Goal: Complete application form

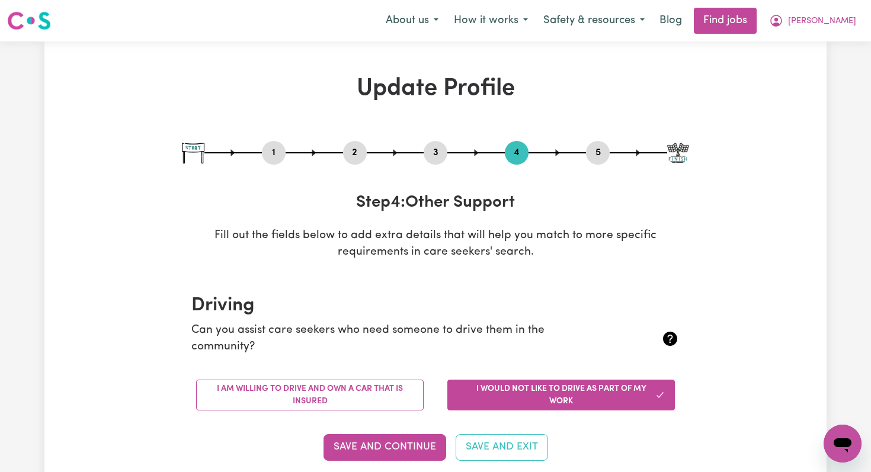
click at [354, 154] on button "2" at bounding box center [355, 152] width 24 height 15
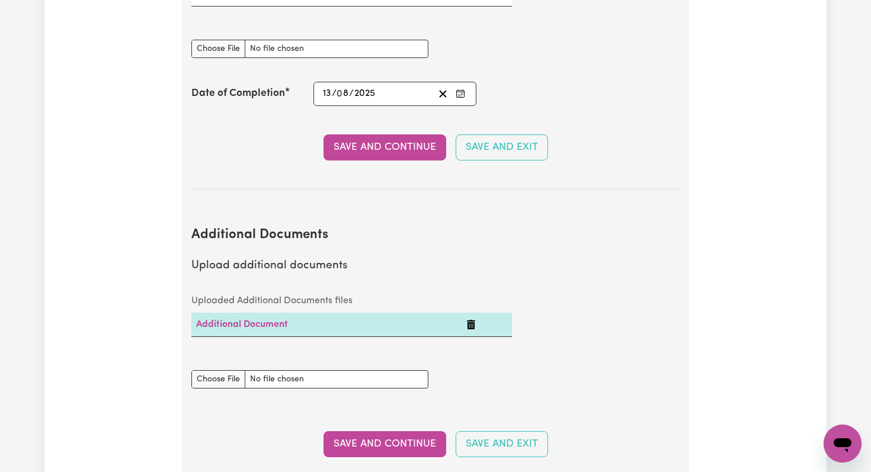
scroll to position [2275, 0]
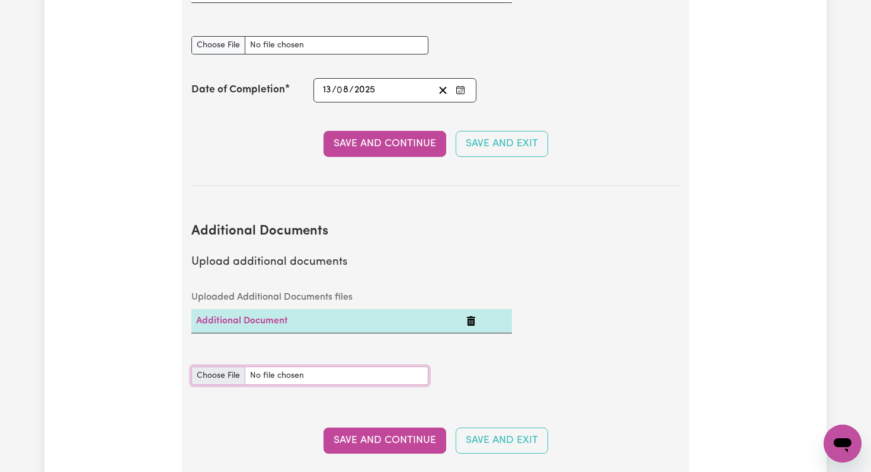
click at [220, 367] on input "Additional Documents document" at bounding box center [309, 376] width 237 height 18
type input "C:\fakepath\Cable_NDIS_Worker_Orientation_Completion_Certificate.pdf"
click at [407, 428] on button "Save and Continue" at bounding box center [385, 441] width 123 height 26
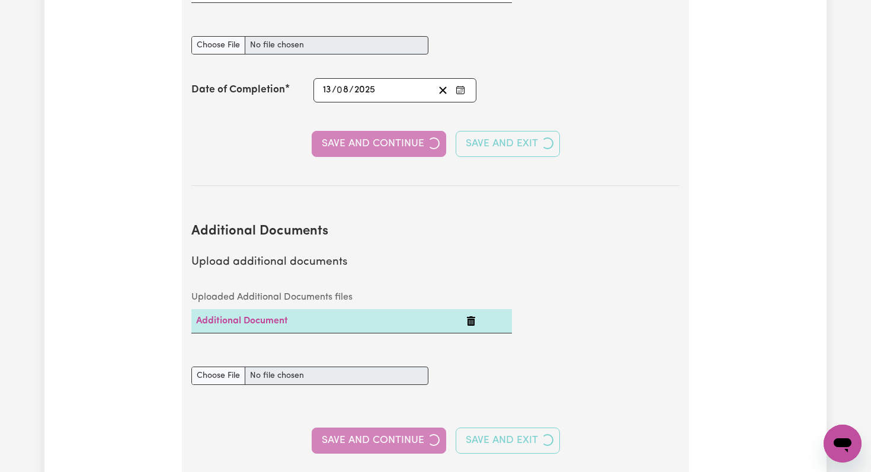
select select "2020"
select select "2024"
select select "2012"
select select "2020"
select select "2022"
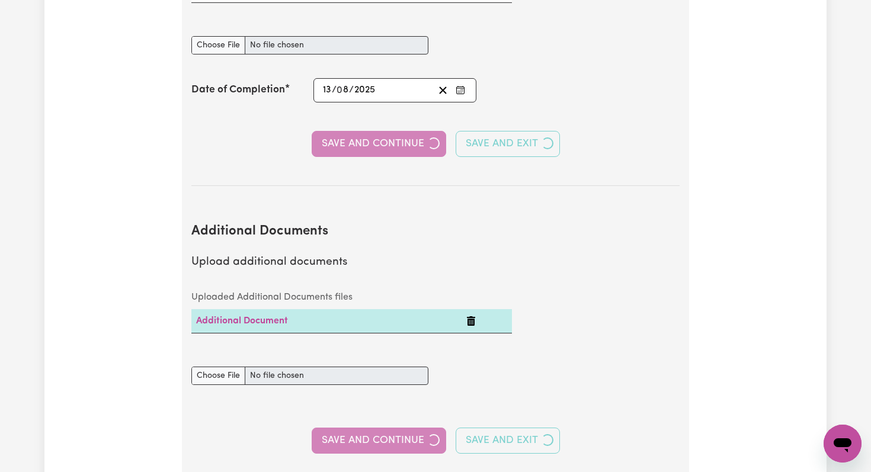
select select "2022"
select select "Certificate III (Individual Support)"
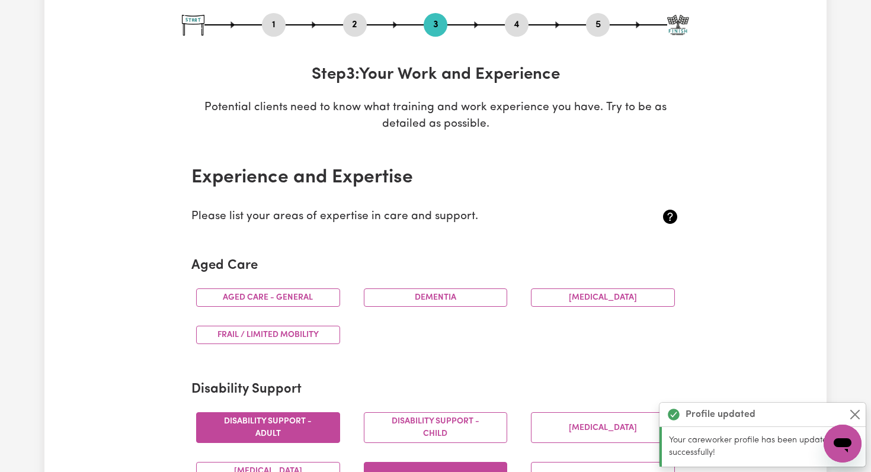
scroll to position [0, 0]
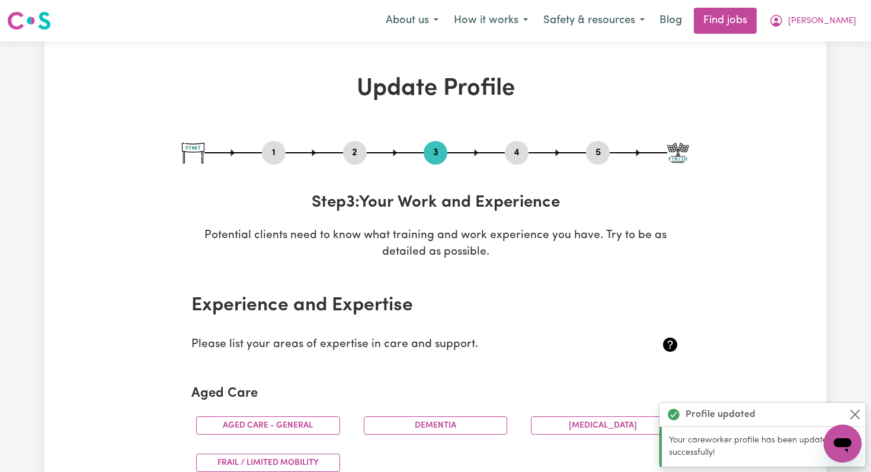
click at [357, 162] on div "2" at bounding box center [355, 153] width 24 height 24
click at [356, 149] on button "2" at bounding box center [355, 152] width 24 height 15
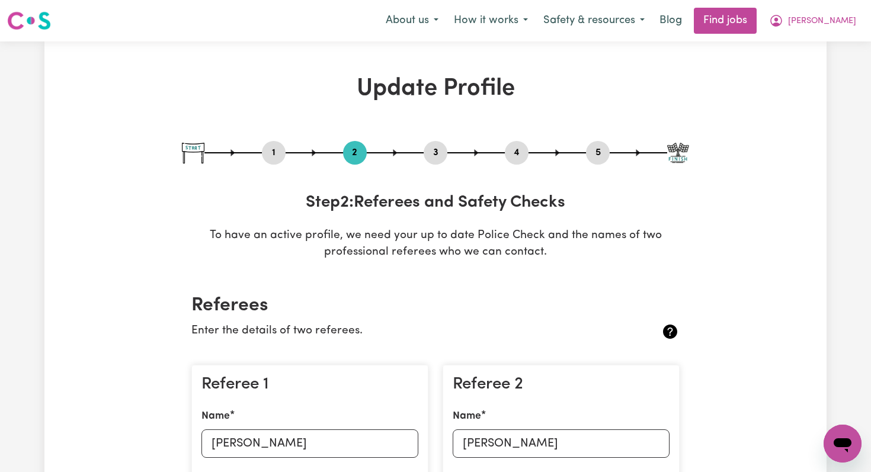
click at [275, 154] on button "1" at bounding box center [274, 152] width 24 height 15
select select "[DEMOGRAPHIC_DATA]"
select select "[DEMOGRAPHIC_DATA] Citizen"
select select "Studying a healthcare related degree or qualification"
select select "68"
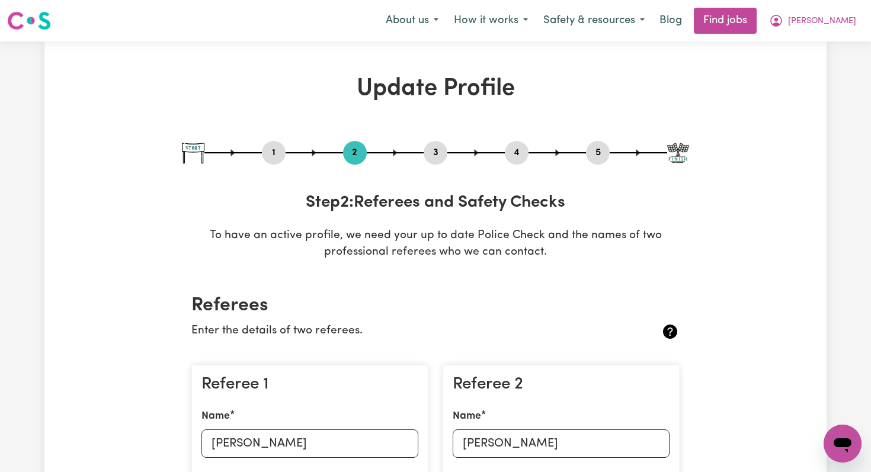
select select "95"
select select "122"
select select "150"
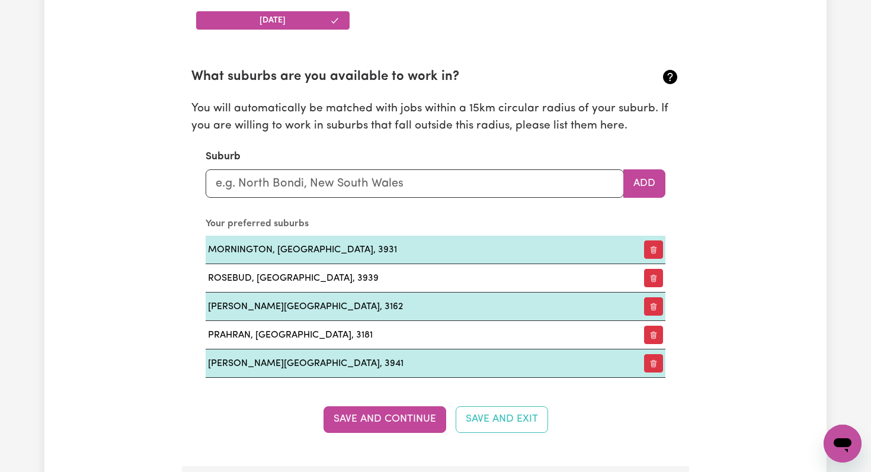
scroll to position [1277, 0]
click at [261, 184] on input "text" at bounding box center [415, 184] width 418 height 28
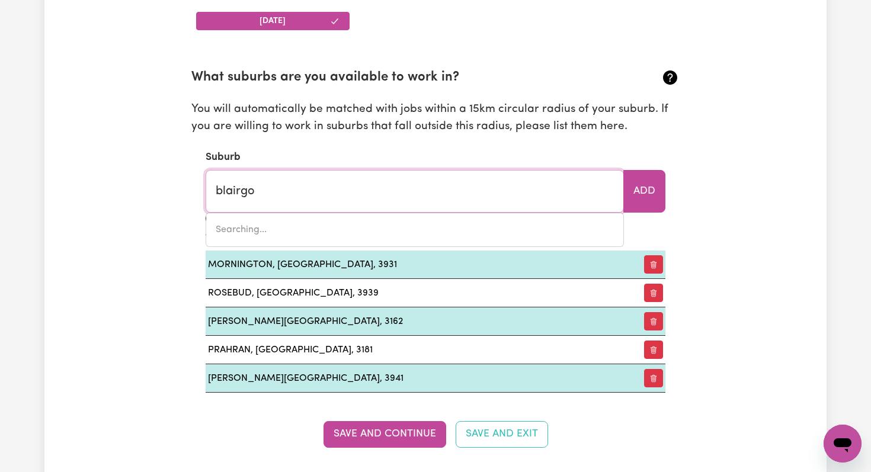
type input "blairgow"
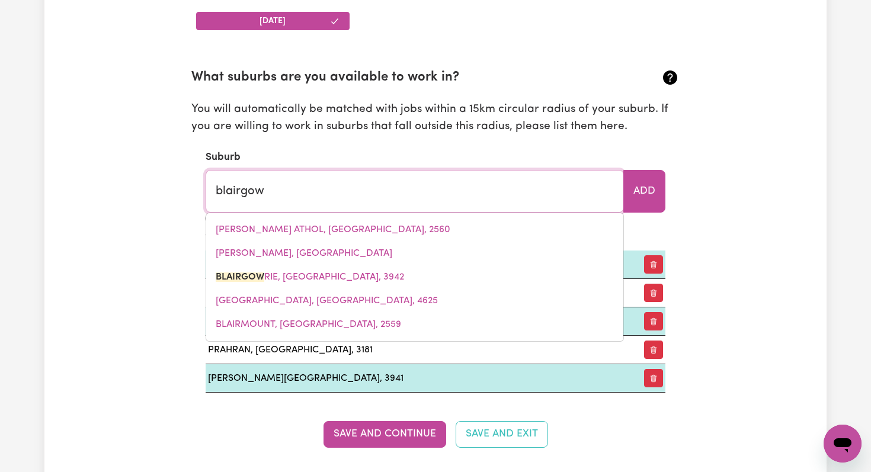
type input "blairgowRIE, [GEOGRAPHIC_DATA], 3942"
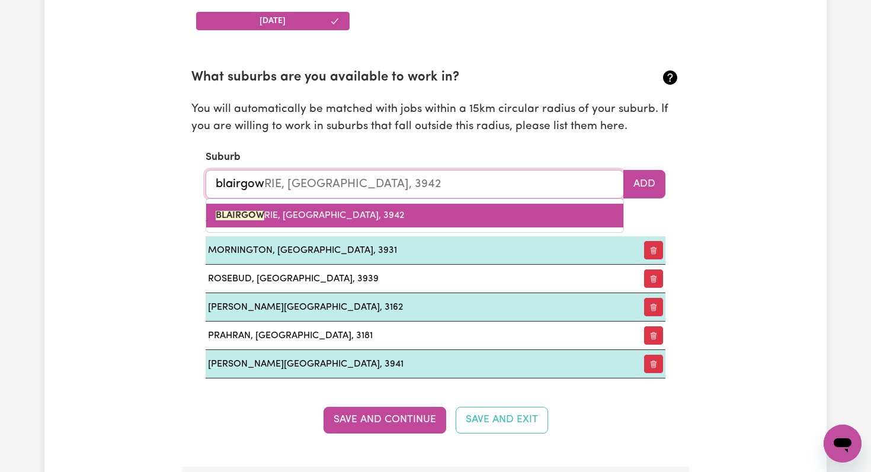
click at [283, 222] on link "BLAIRGOW RIE, [GEOGRAPHIC_DATA], 3942" at bounding box center [414, 216] width 417 height 24
type input "BLAIRGOWRIE, [GEOGRAPHIC_DATA], 3942"
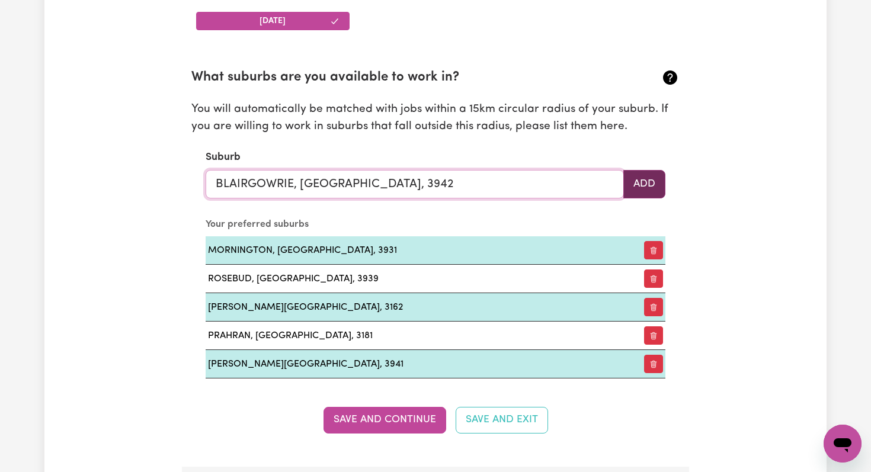
type input "BLAIRGOWRIE, [GEOGRAPHIC_DATA], 3942"
click at [655, 195] on button "Add" at bounding box center [645, 184] width 42 height 28
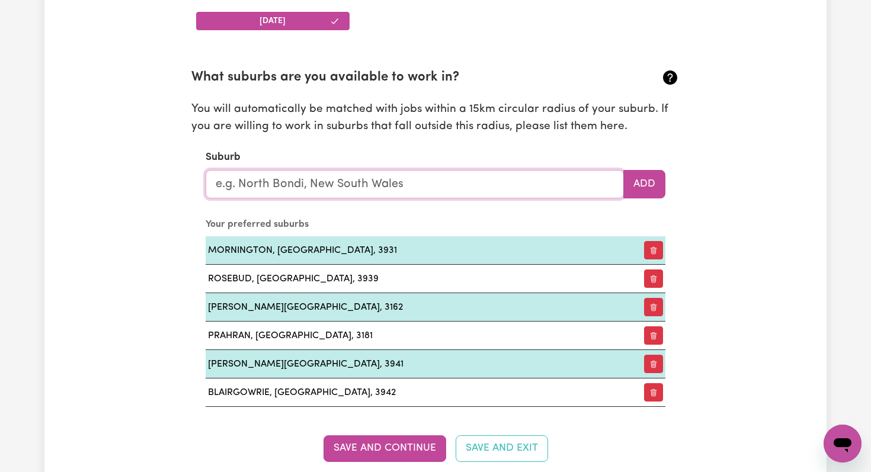
click at [276, 185] on input "text" at bounding box center [415, 184] width 418 height 28
type input "bla"
type input "blaIRGOWRIE, [GEOGRAPHIC_DATA], 3942"
type input "blac"
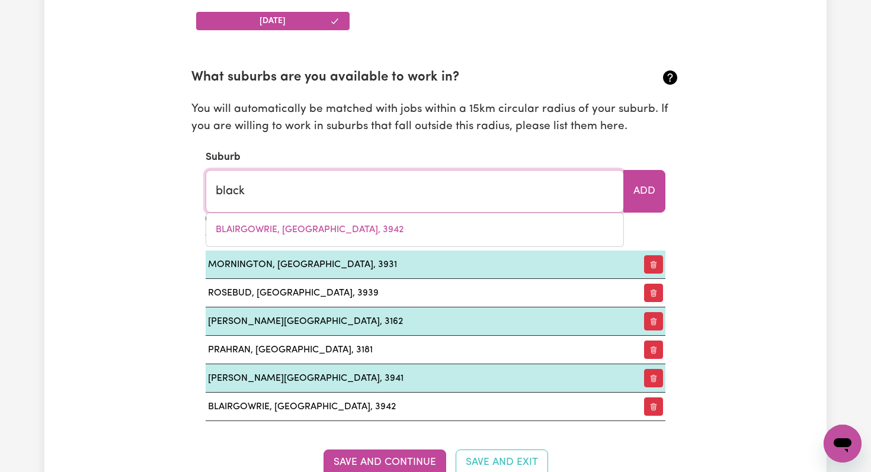
type input "black"
type input "[GEOGRAPHIC_DATA], [GEOGRAPHIC_DATA], 2439"
type input "black r"
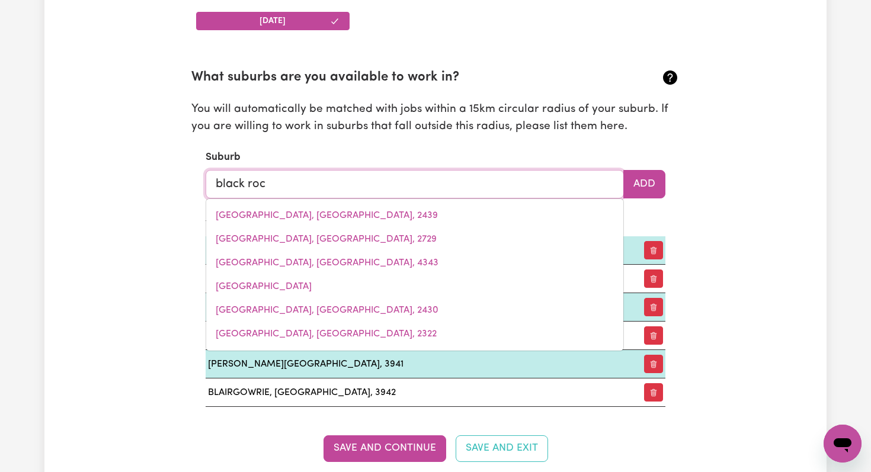
type input "black rock"
type input "[GEOGRAPHIC_DATA], 5431"
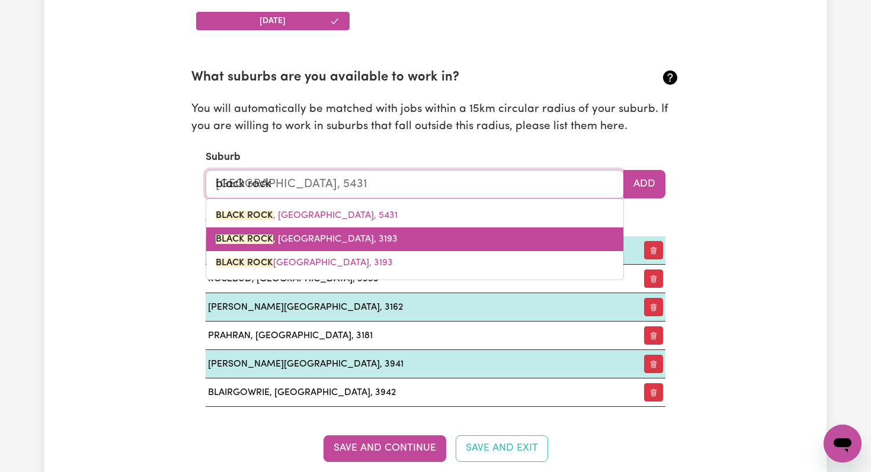
click at [263, 246] on link "BLACK ROCK , Victoria, 3193" at bounding box center [414, 240] width 417 height 24
type input "BLACK ROCK, Victoria, 3193"
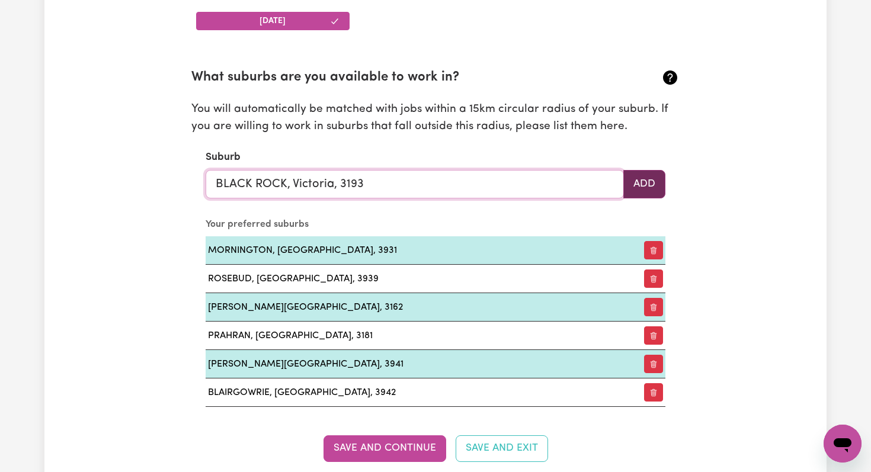
type input "BLACK ROCK, Victoria, 3193"
click at [641, 186] on button "Add" at bounding box center [645, 184] width 42 height 28
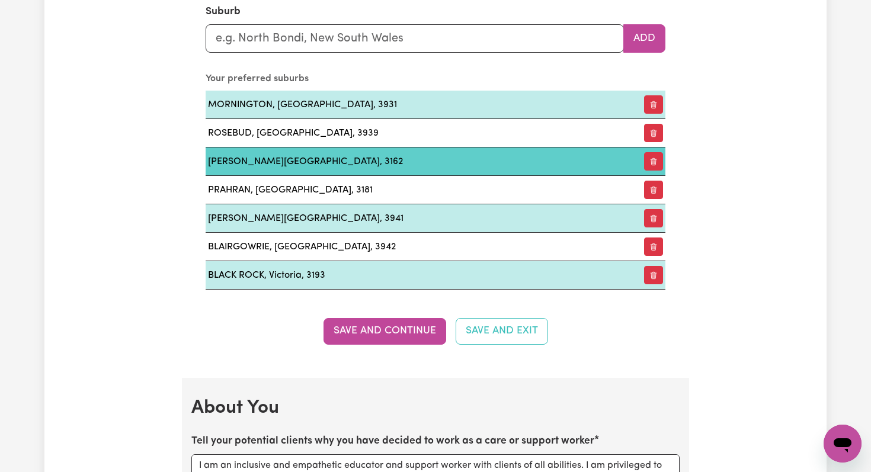
scroll to position [1430, 0]
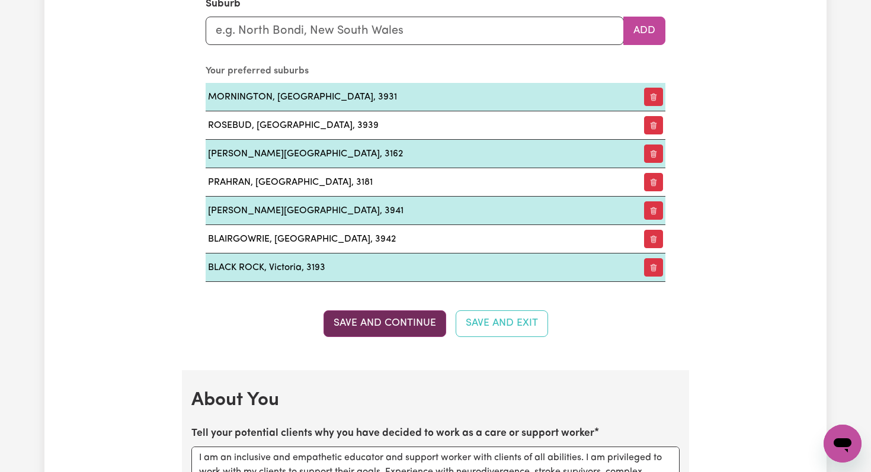
click at [387, 322] on button "Save and Continue" at bounding box center [385, 324] width 123 height 26
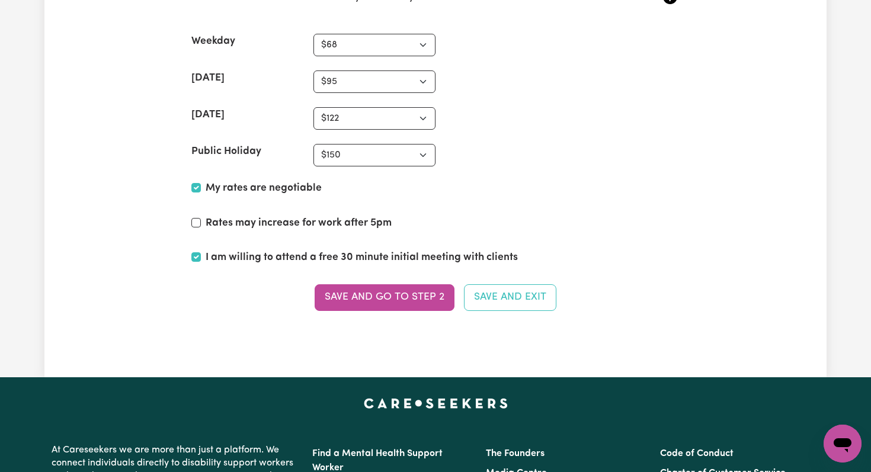
scroll to position [3006, 0]
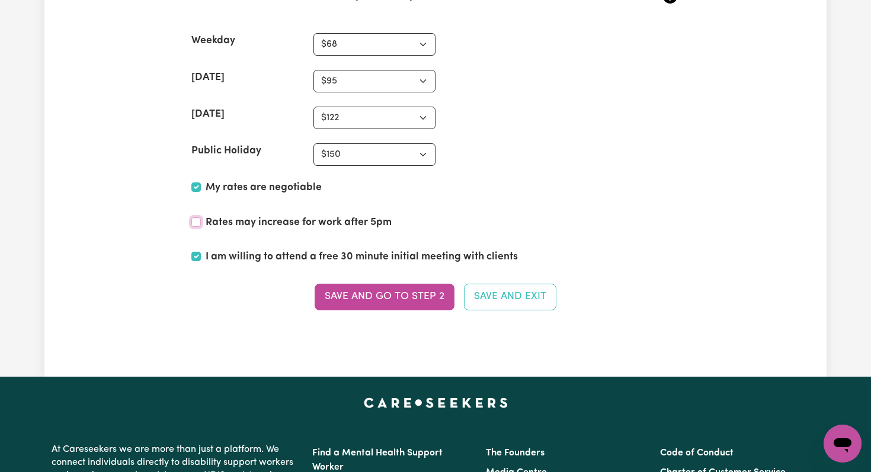
click at [194, 220] on input "Rates may increase for work after 5pm" at bounding box center [195, 222] width 9 height 9
checkbox input "true"
click at [365, 299] on button "Save and go to Step 2" at bounding box center [385, 297] width 140 height 26
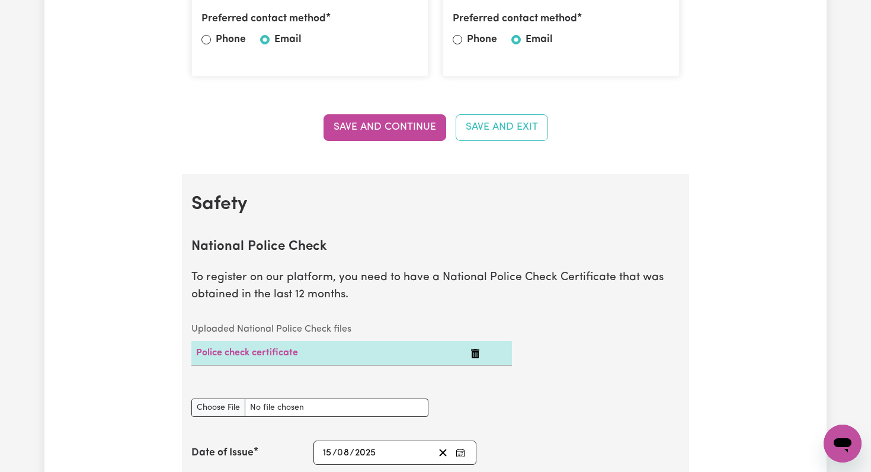
scroll to position [0, 0]
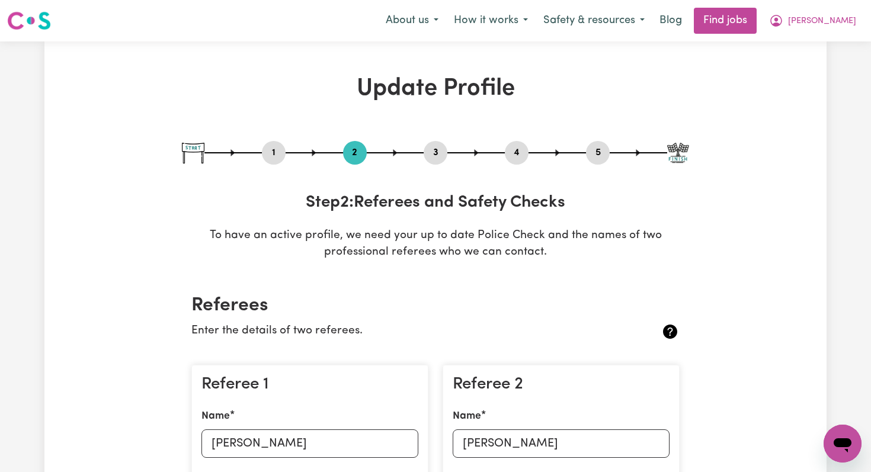
click at [434, 152] on button "3" at bounding box center [436, 152] width 24 height 15
select select "2020"
select select "2024"
select select "2012"
select select "2020"
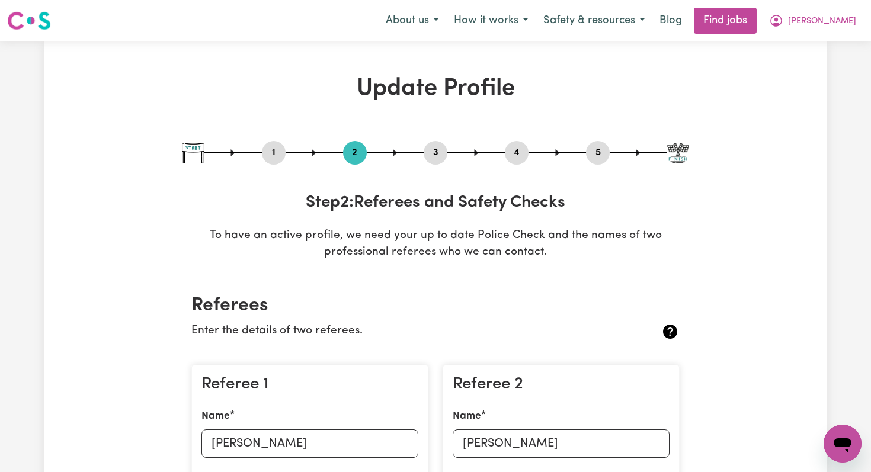
select select "2022"
select select "Certificate III (Individual Support)"
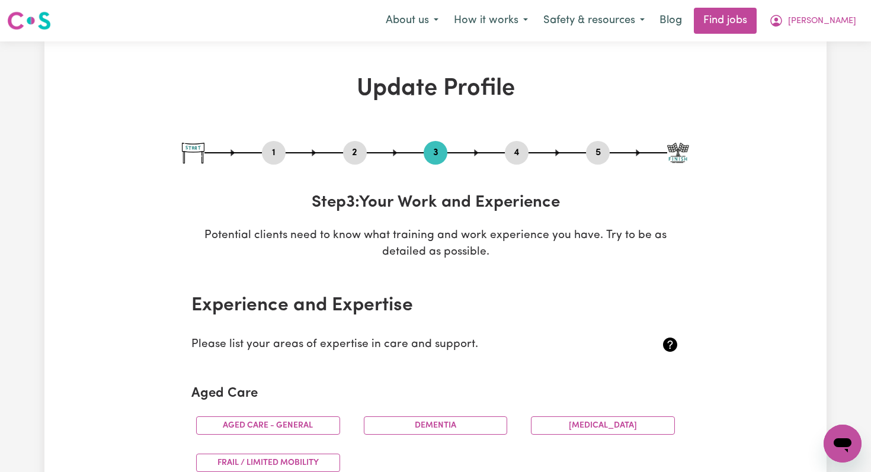
click at [525, 153] on button "4" at bounding box center [517, 152] width 24 height 15
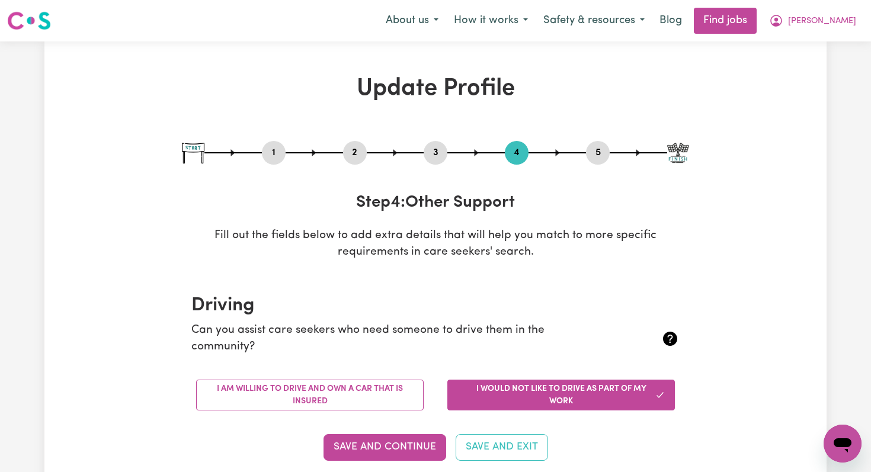
click at [270, 154] on button "1" at bounding box center [274, 152] width 24 height 15
select select "[DEMOGRAPHIC_DATA]"
select select "[DEMOGRAPHIC_DATA] Citizen"
select select "Studying a healthcare related degree or qualification"
select select "68"
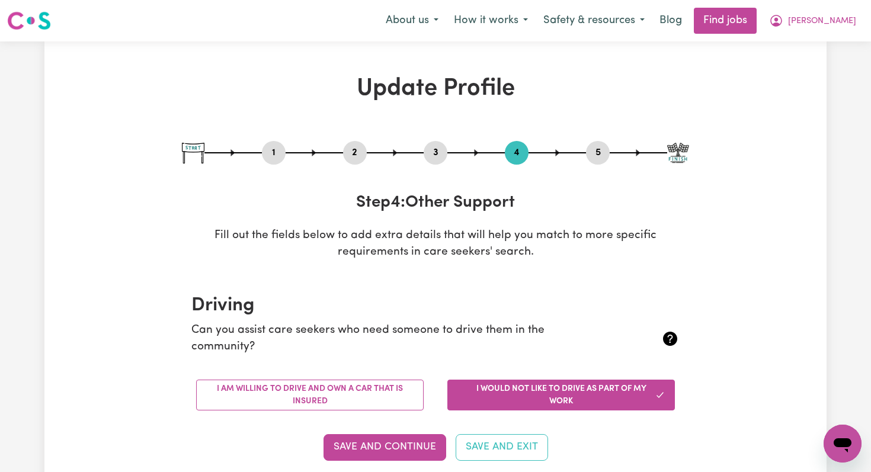
select select "95"
select select "122"
select select "150"
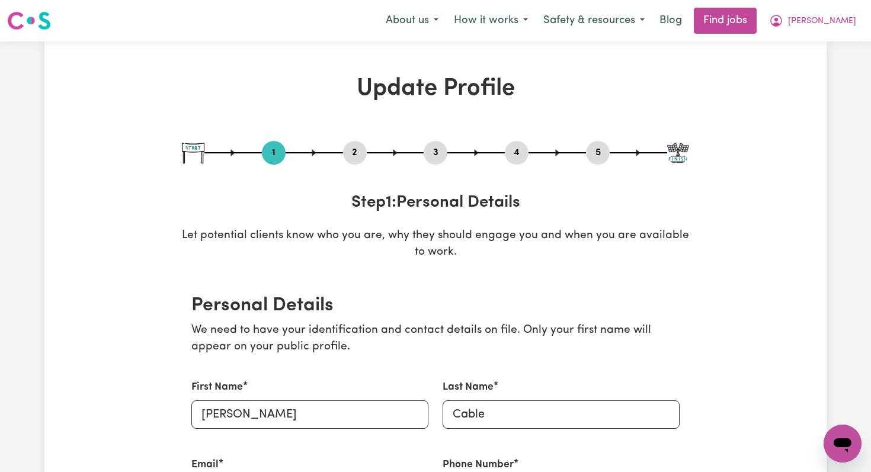
click at [350, 155] on button "2" at bounding box center [355, 152] width 24 height 15
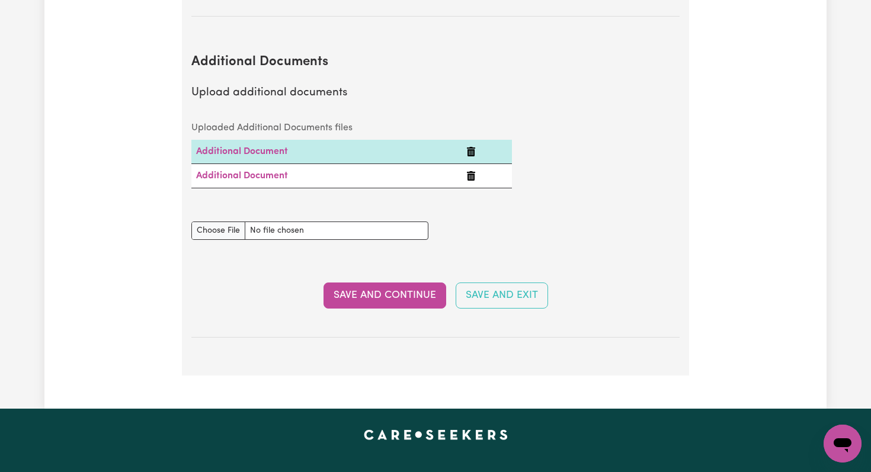
scroll to position [2432, 0]
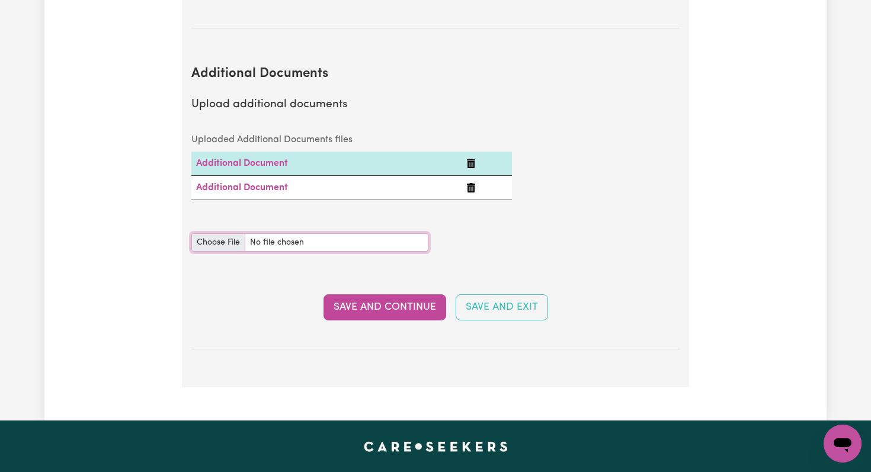
click at [212, 234] on input "Additional Documents document" at bounding box center [309, 243] width 237 height 18
type input "C:\fakepath\[PERSON_NAME] Birth Certificate.pdf"
click at [387, 295] on button "Save and Continue" at bounding box center [385, 308] width 123 height 26
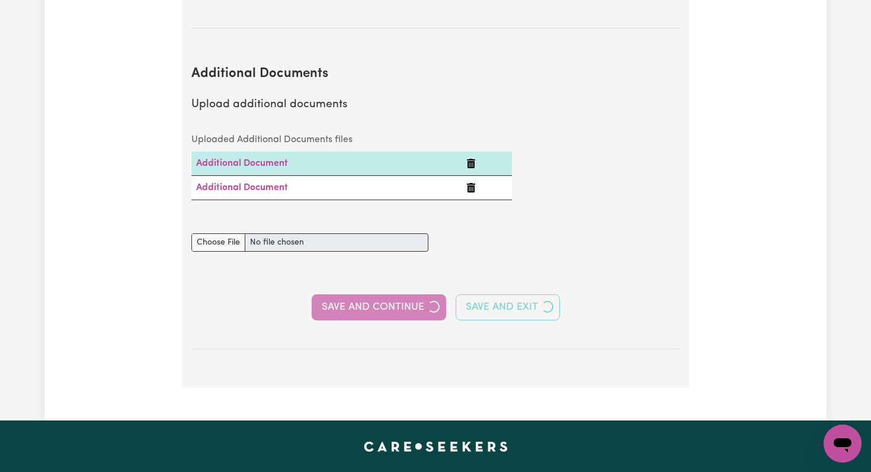
select select "2020"
select select "2024"
select select "2012"
select select "2020"
select select "2022"
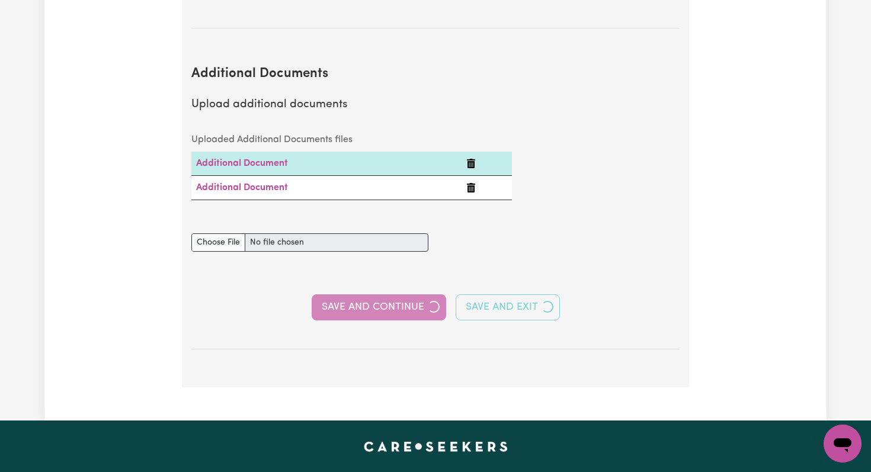
select select "2022"
select select "Certificate III (Individual Support)"
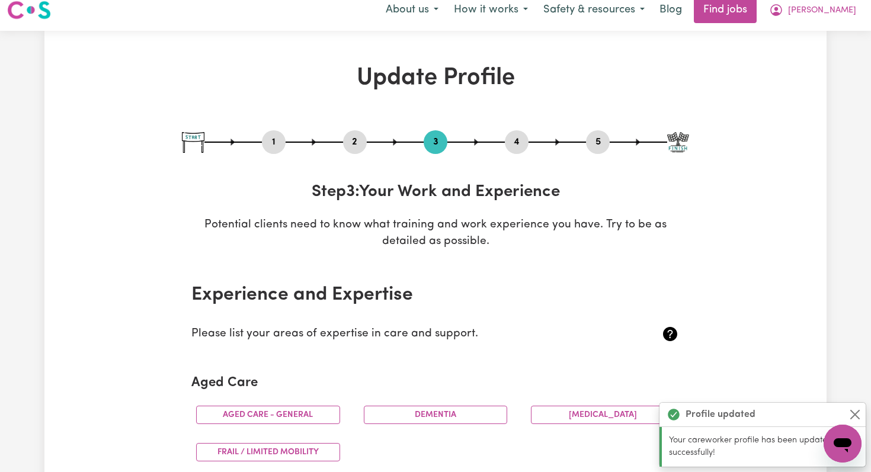
scroll to position [0, 0]
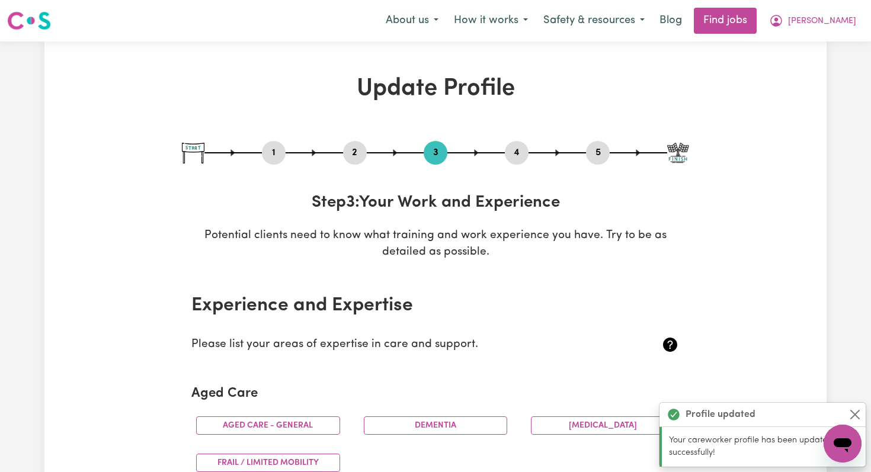
click at [357, 154] on button "2" at bounding box center [355, 152] width 24 height 15
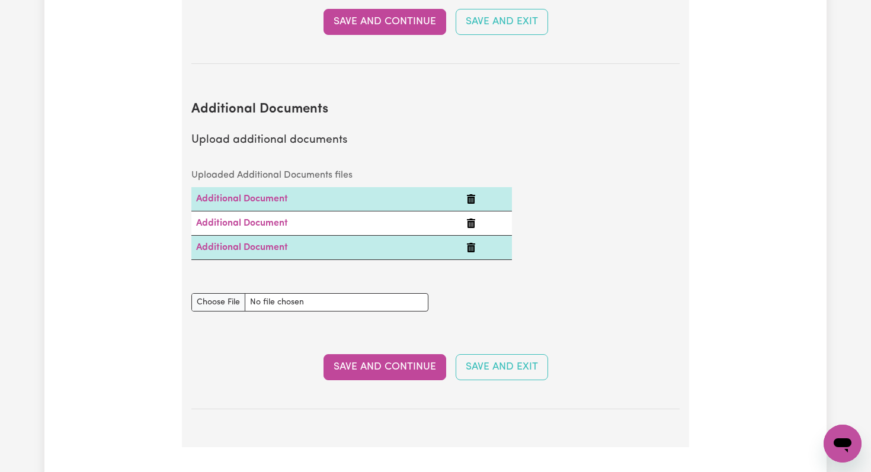
scroll to position [2296, 0]
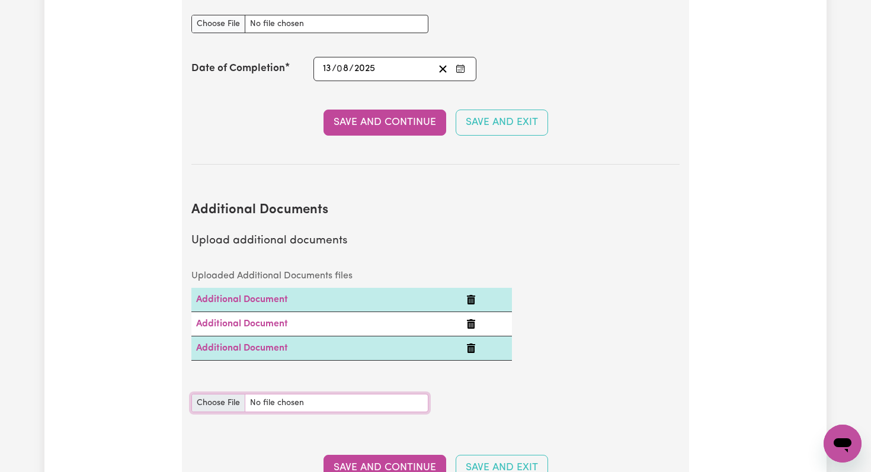
click at [218, 394] on input "Additional Documents document" at bounding box center [309, 403] width 237 height 18
type input "C:\fakepath\[PERSON_NAME] Immunisation Summary 2025.pdf"
click at [401, 456] on button "Save and Continue" at bounding box center [385, 468] width 123 height 26
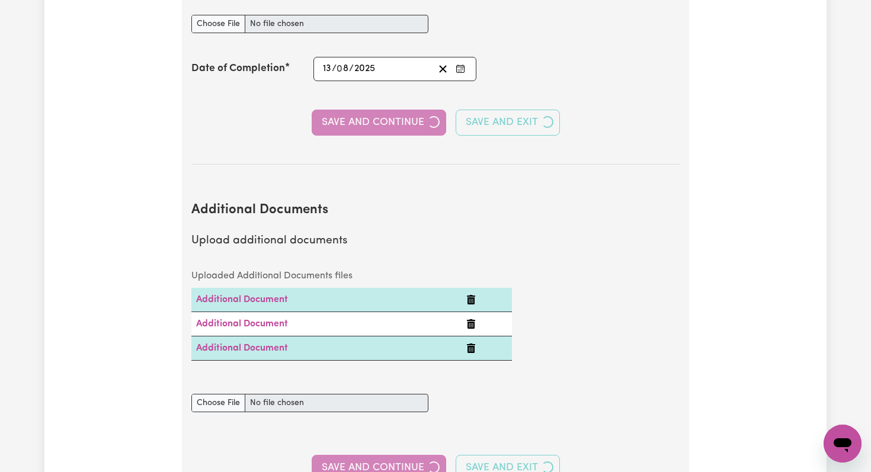
select select "2020"
select select "2024"
select select "2012"
select select "2020"
select select "2022"
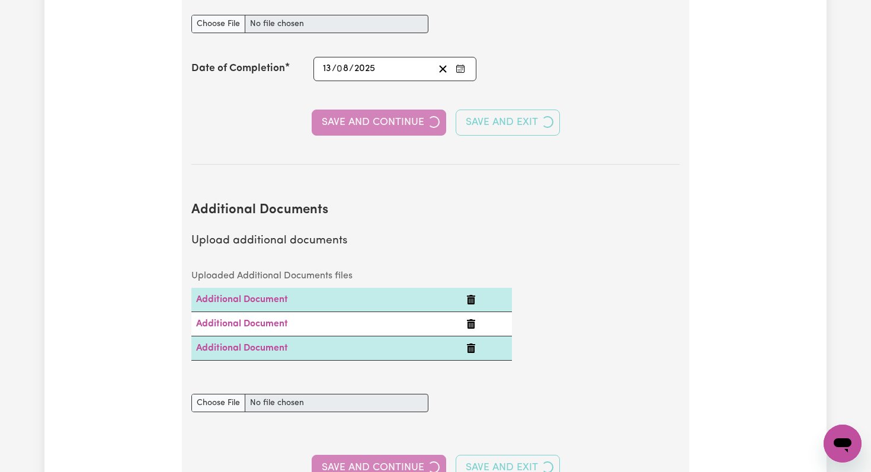
select select "2022"
select select "Certificate III (Individual Support)"
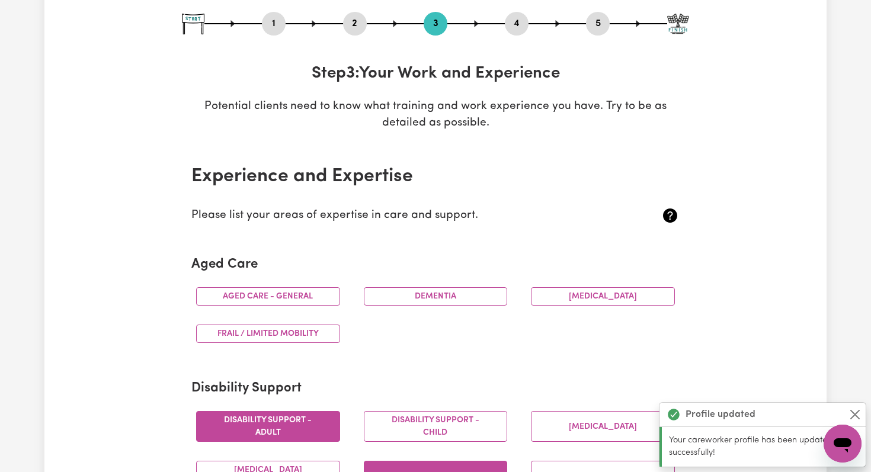
scroll to position [0, 0]
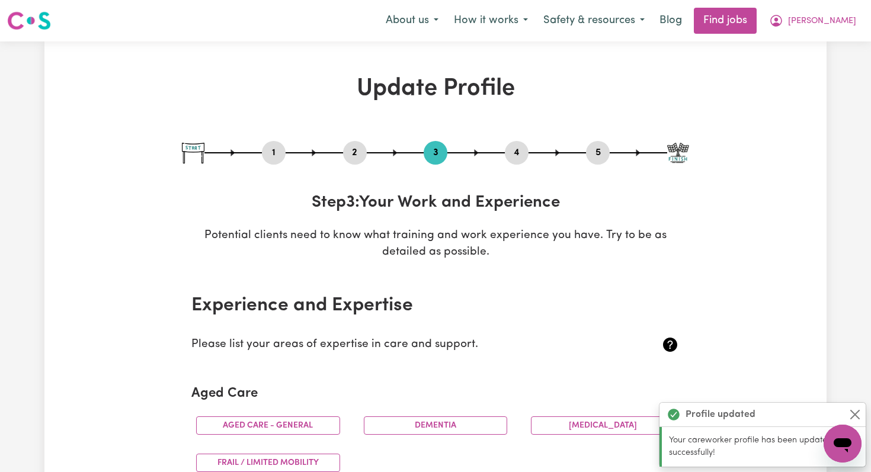
click at [355, 156] on button "2" at bounding box center [355, 152] width 24 height 15
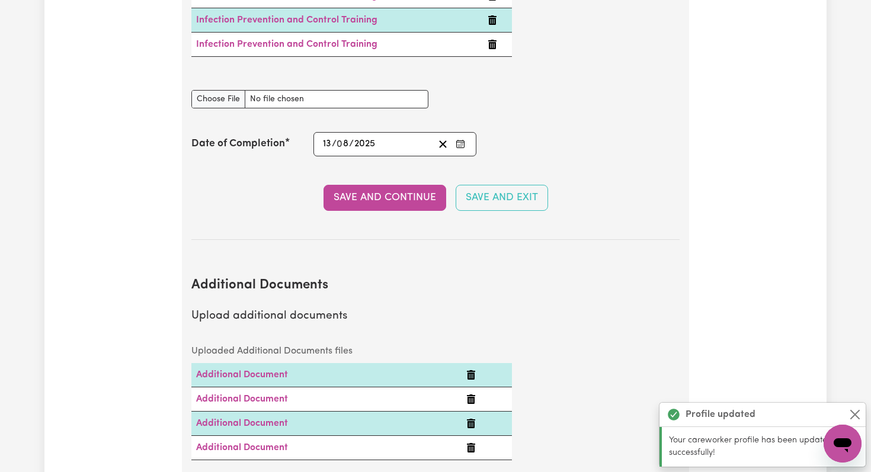
scroll to position [2219, 0]
